Goal: Task Accomplishment & Management: Use online tool/utility

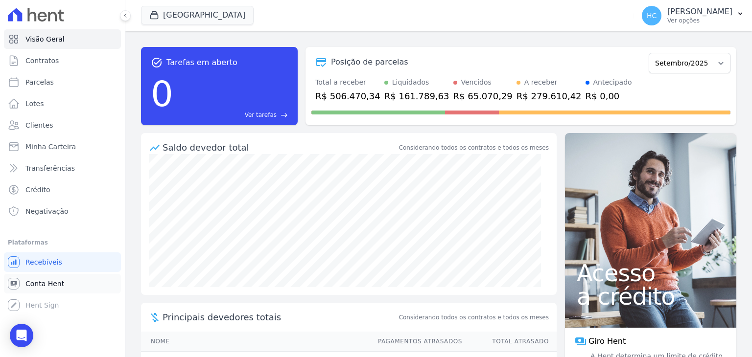
click at [35, 291] on link "Conta Hent" at bounding box center [62, 284] width 117 height 20
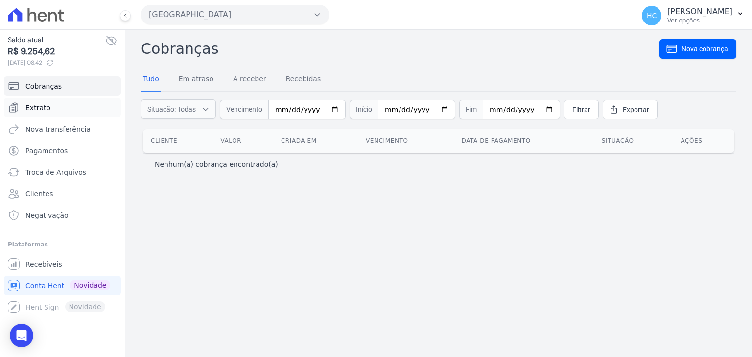
click at [43, 104] on span "Extrato" at bounding box center [37, 108] width 25 height 10
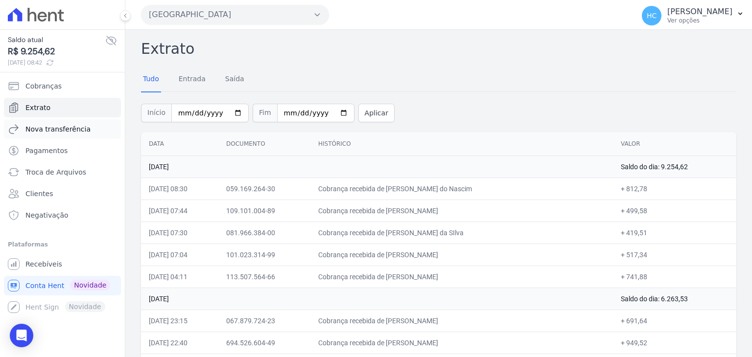
click at [36, 134] on link "Nova transferência" at bounding box center [62, 129] width 117 height 20
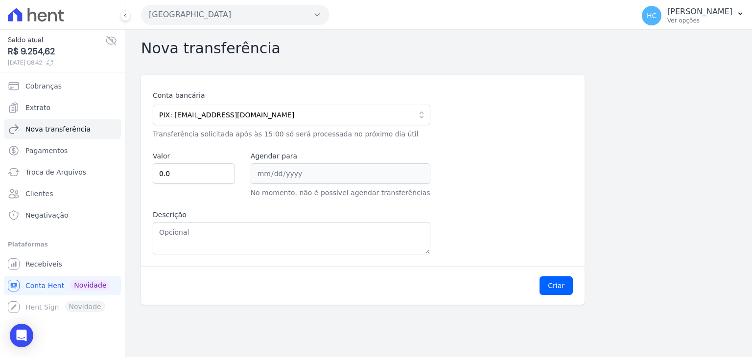
click at [29, 51] on span "R$ 9.254,62" at bounding box center [56, 51] width 97 height 13
copy span "9.254,62"
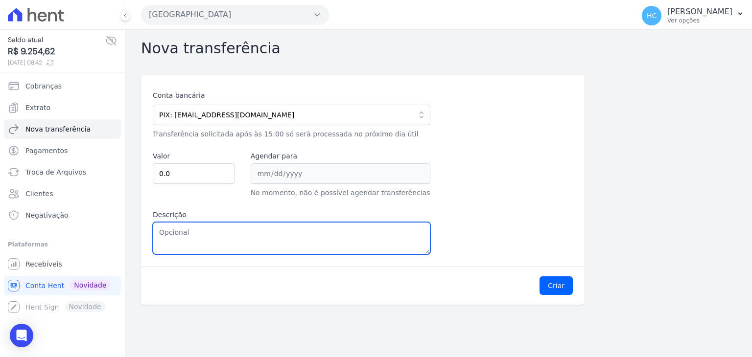
click at [196, 236] on textarea "Descrição" at bounding box center [291, 238] width 277 height 32
paste textarea "9.254,62"
click at [165, 235] on textarea "9.254,62" at bounding box center [291, 238] width 277 height 32
click at [164, 233] on textarea "9254,62" at bounding box center [291, 238] width 277 height 32
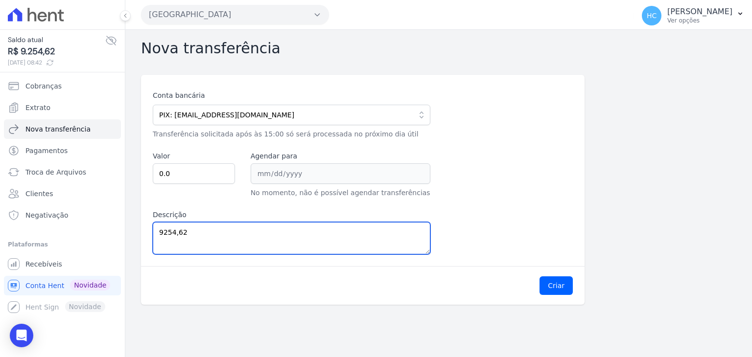
type textarea "9254,62"
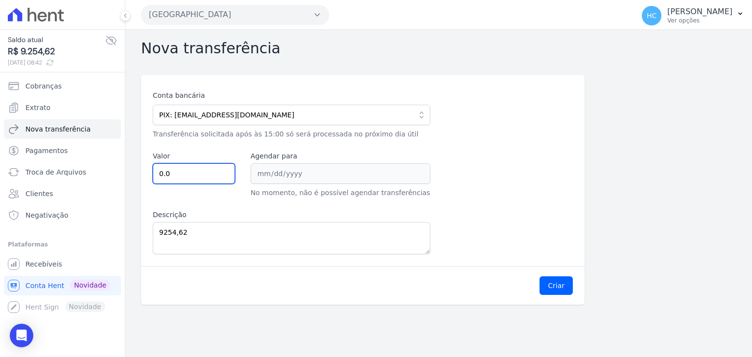
click at [184, 176] on input "0.0" at bounding box center [194, 173] width 82 height 21
paste input "9254.62"
type input "9254.62"
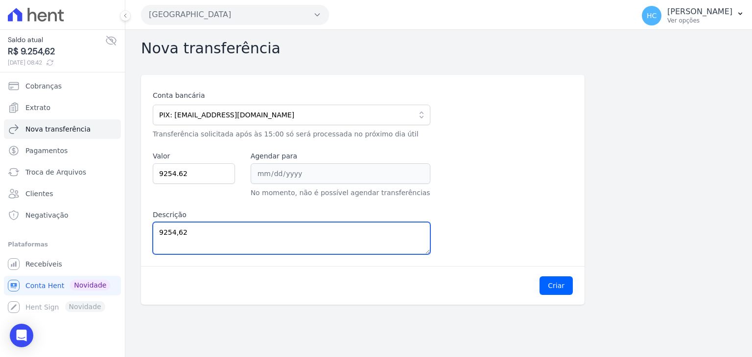
click at [241, 227] on textarea "9254,62" at bounding box center [291, 238] width 277 height 32
click at [203, 230] on textarea "9254,62" at bounding box center [291, 238] width 277 height 32
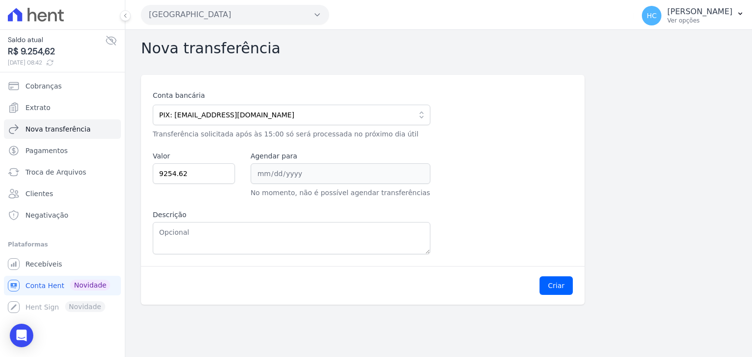
click at [541, 226] on div "Conta bancária PIX: financeiro@priori.com.vc 104 - CAIXA ECONOMICA FEDERAL AG: …" at bounding box center [363, 173] width 420 height 164
click at [551, 283] on button "Criar" at bounding box center [555, 285] width 33 height 19
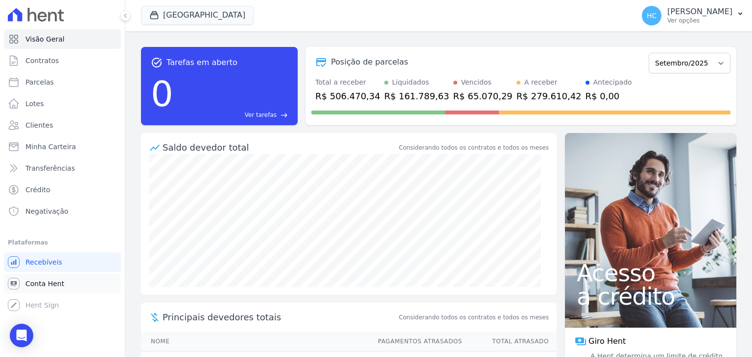
click at [50, 285] on span "Conta Hent" at bounding box center [44, 284] width 39 height 10
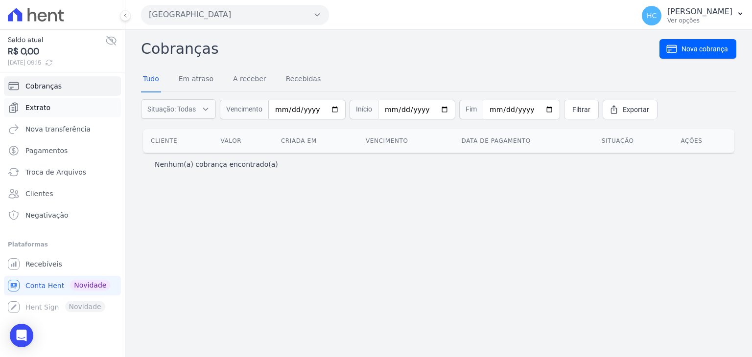
click at [51, 110] on link "Extrato" at bounding box center [62, 108] width 117 height 20
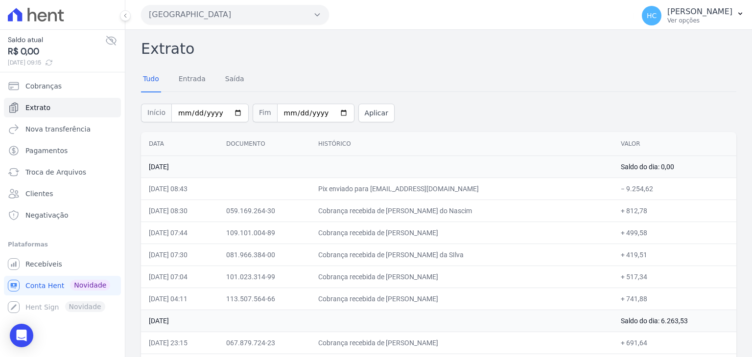
click at [624, 187] on td "− 9.254,62" at bounding box center [674, 189] width 123 height 22
copy td "9.254,62"
